Goal: Share content

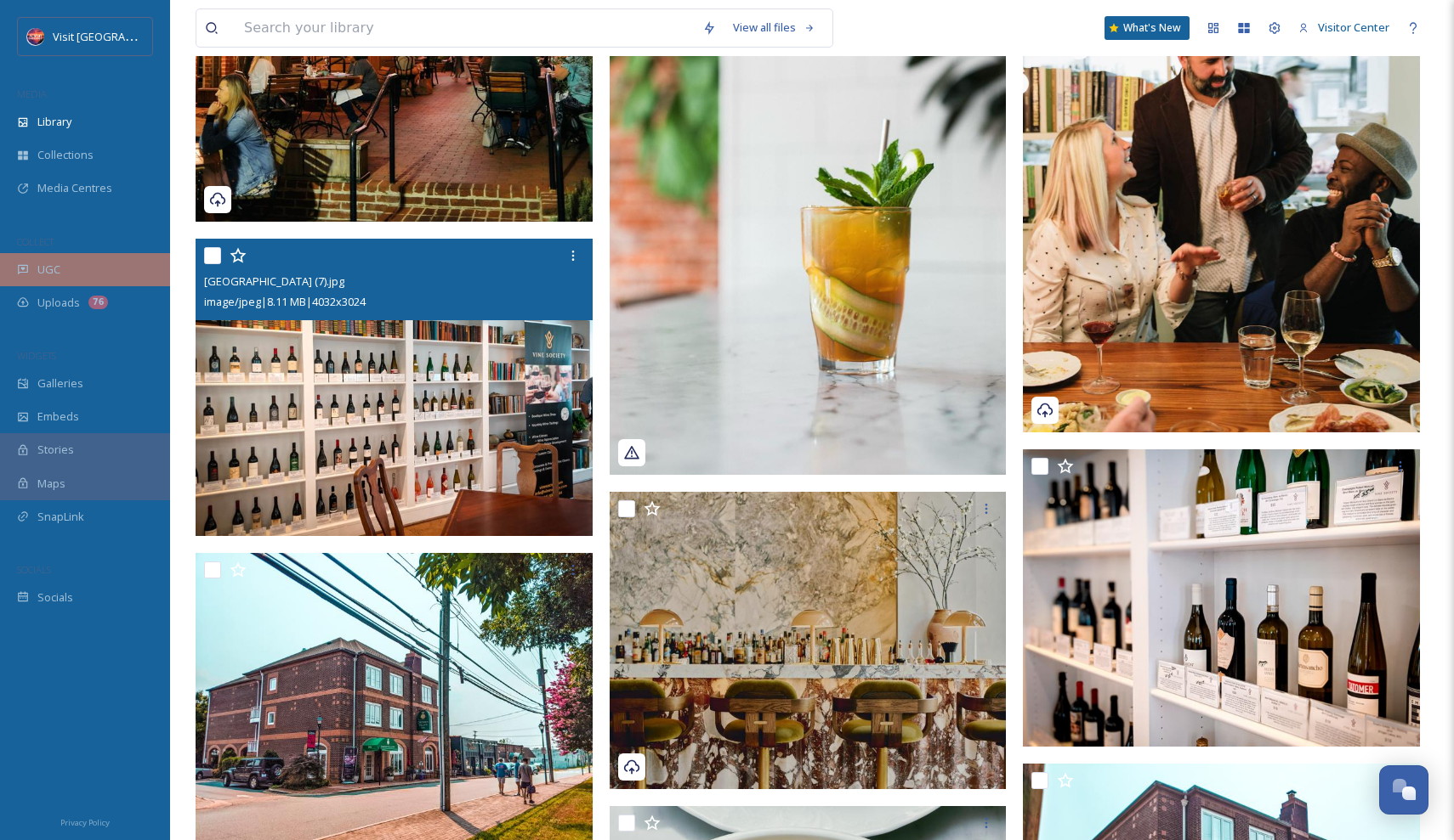
scroll to position [61978, 0]
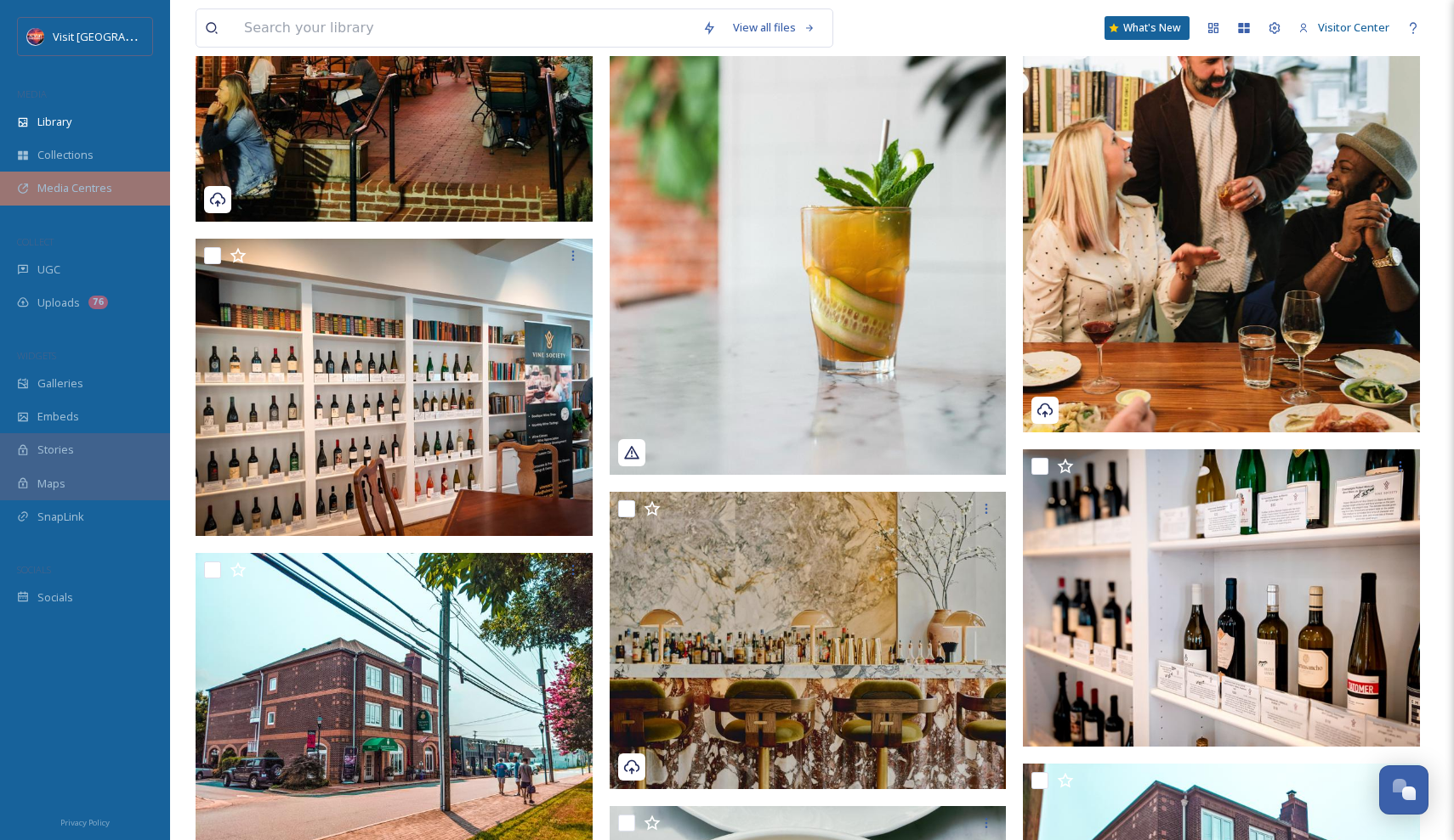
click at [48, 185] on span "Media Centres" at bounding box center [75, 188] width 75 height 16
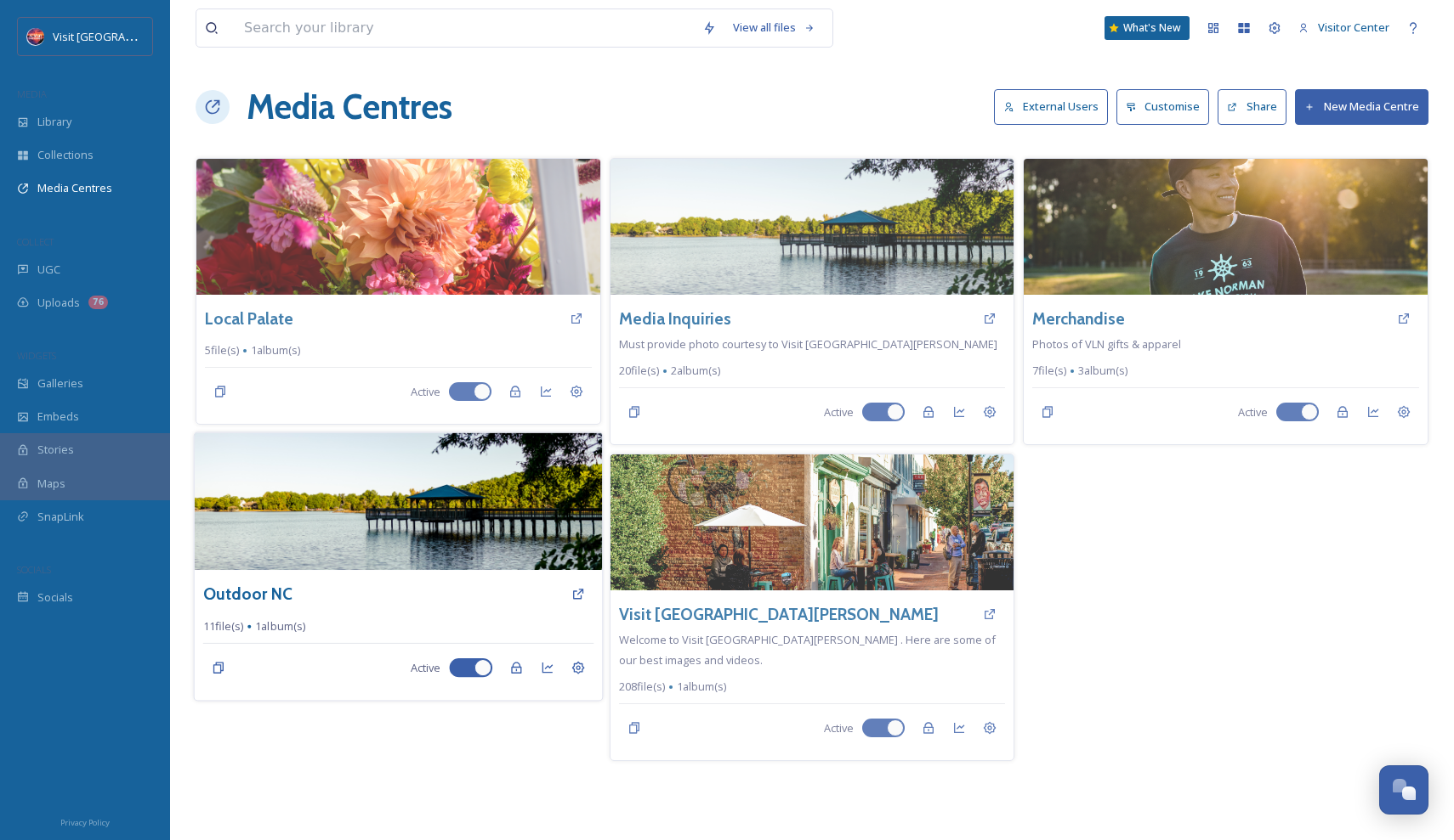
drag, startPoint x: 421, startPoint y: 576, endPoint x: 312, endPoint y: 594, distance: 110.5
click at [420, 576] on div "Outdoor NC 11 file(s) 1 album(s) Active" at bounding box center [398, 635] width 408 height 130
click at [582, 669] on icon at bounding box center [578, 668] width 13 height 13
click at [579, 668] on icon at bounding box center [578, 667] width 13 height 13
click at [276, 596] on h3 "Outdoor NC" at bounding box center [247, 594] width 89 height 24
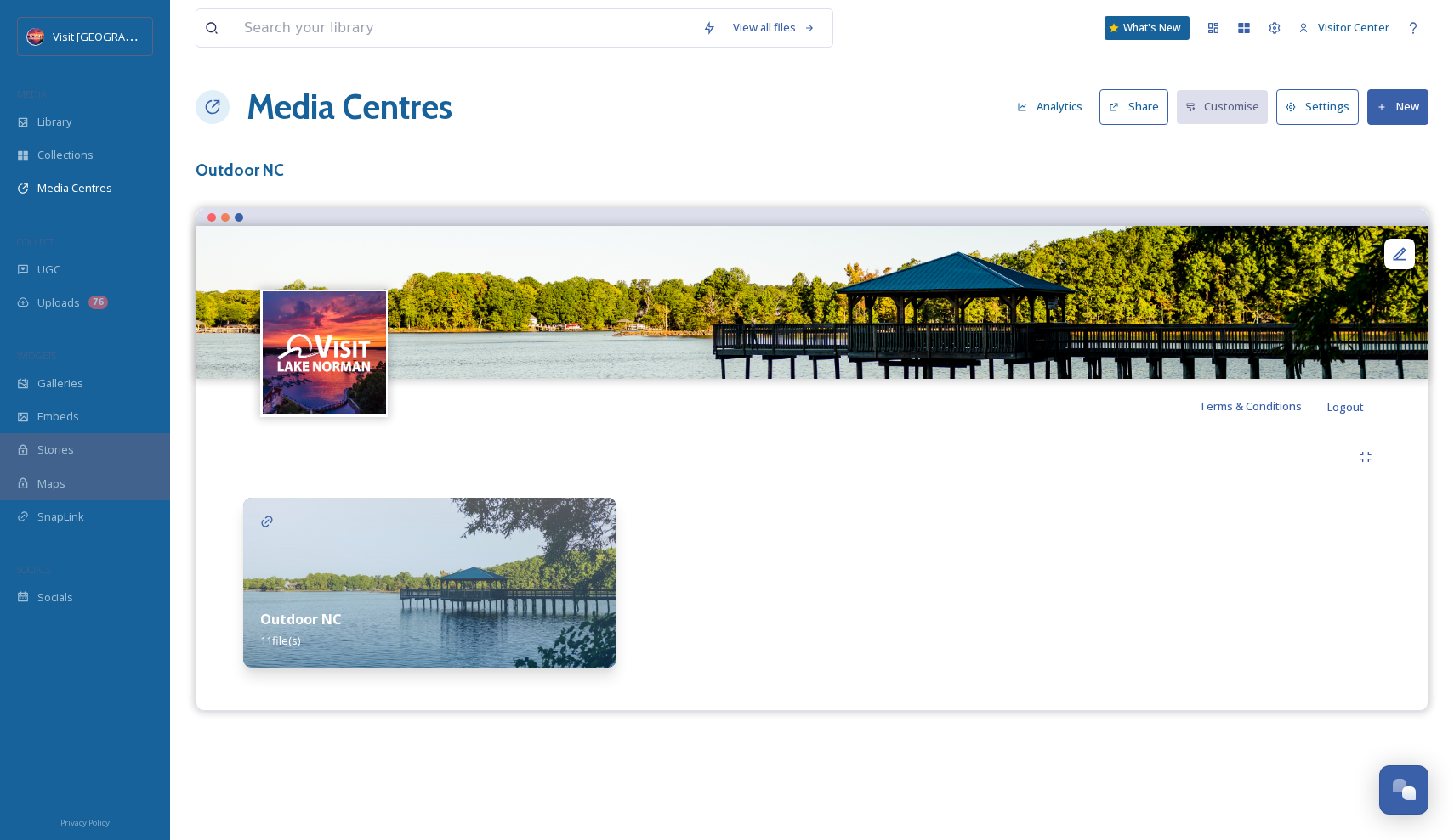
click at [1135, 115] on button "Share" at bounding box center [1134, 106] width 69 height 35
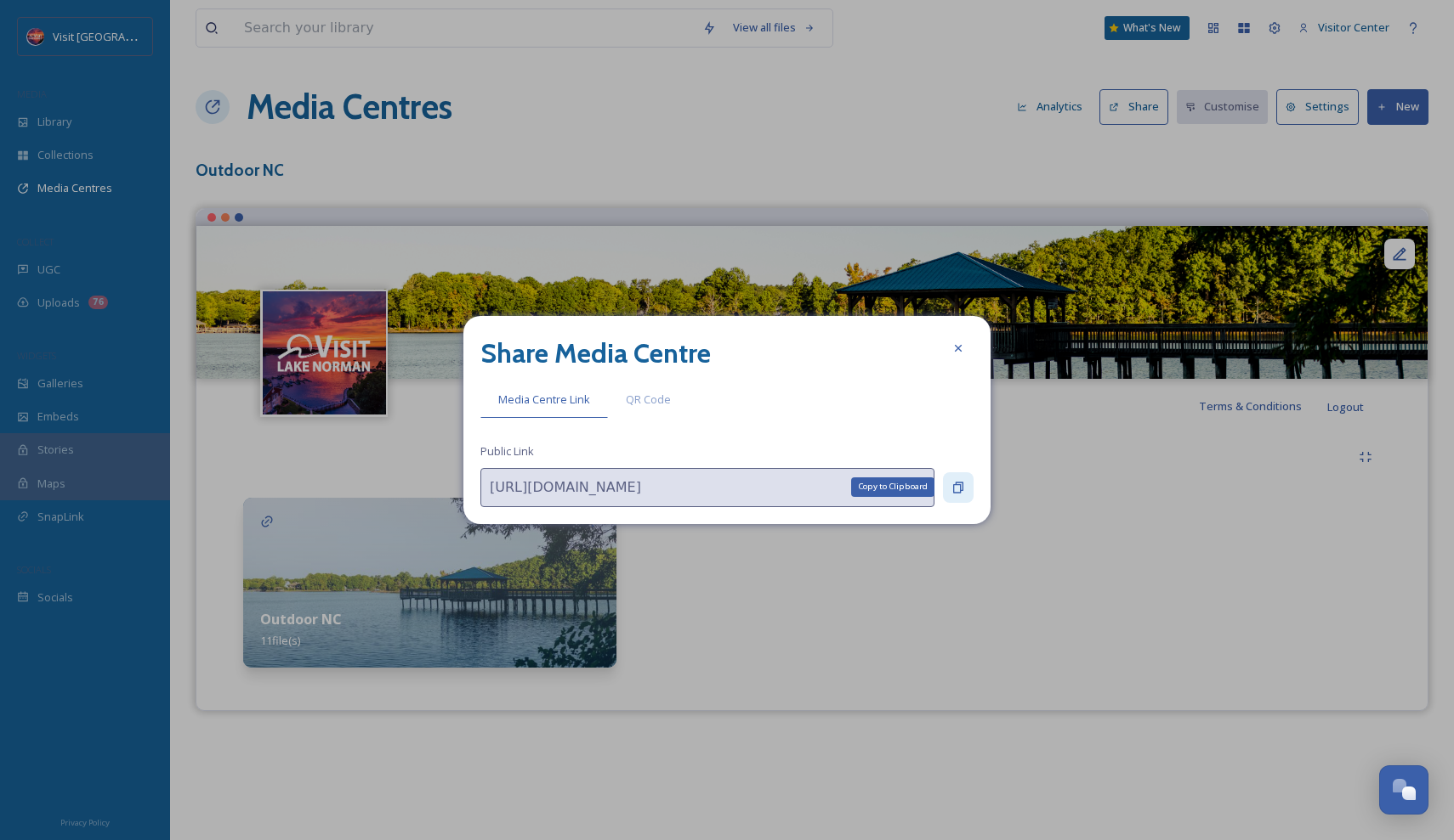
click at [957, 485] on icon at bounding box center [957, 487] width 10 height 11
